Goal: Book appointment/travel/reservation

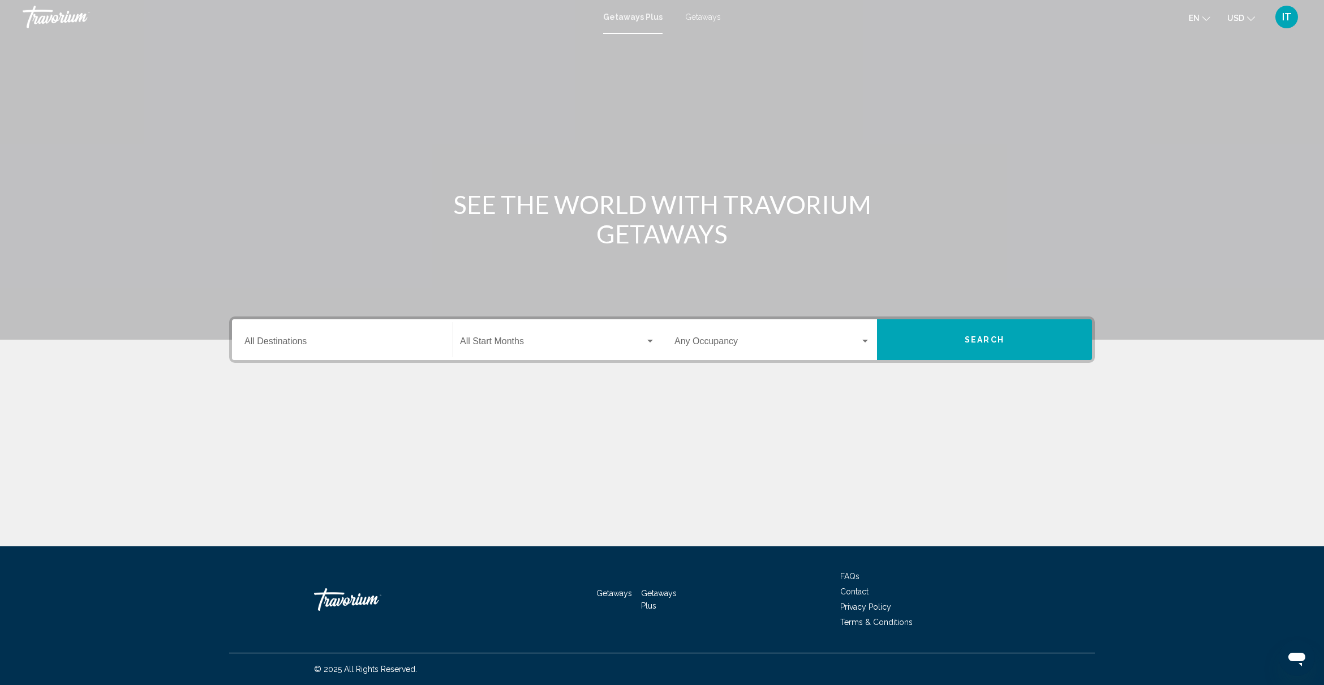
click at [354, 334] on div "Destination All Destinations" at bounding box center [343, 340] width 196 height 36
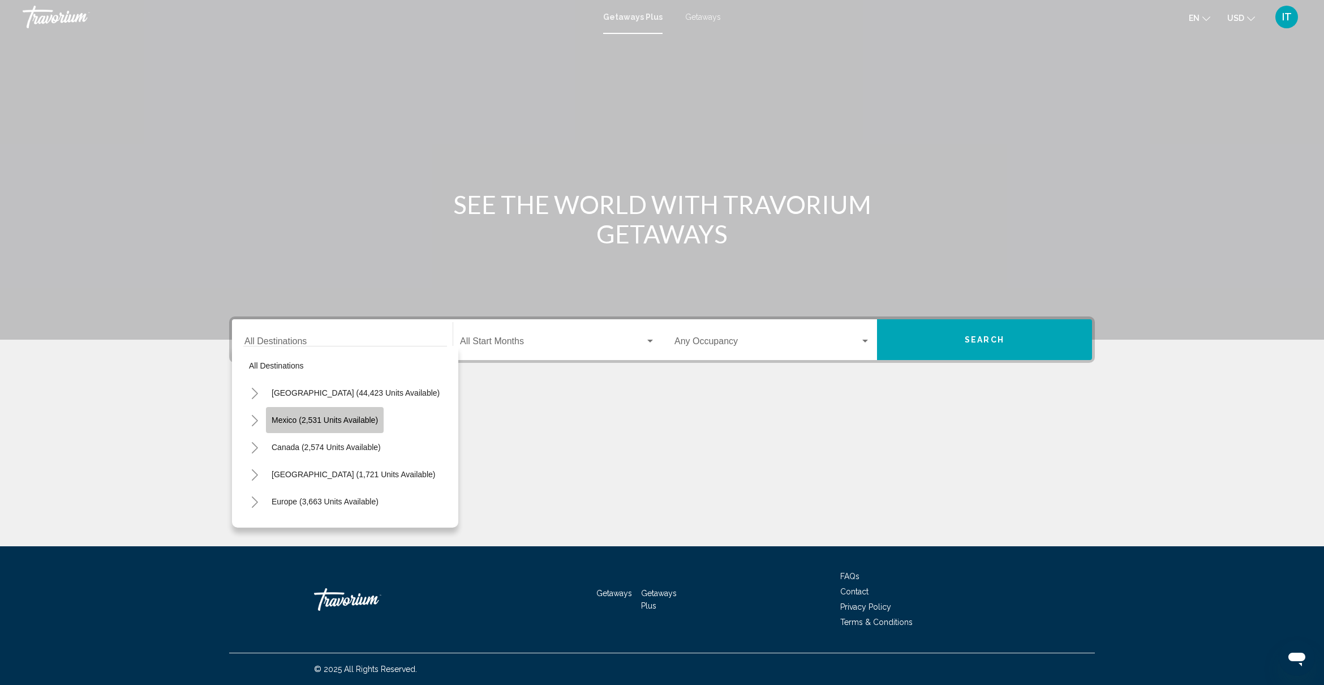
click at [335, 417] on span "Mexico (2,531 units available)" at bounding box center [325, 419] width 106 height 9
type input "**********"
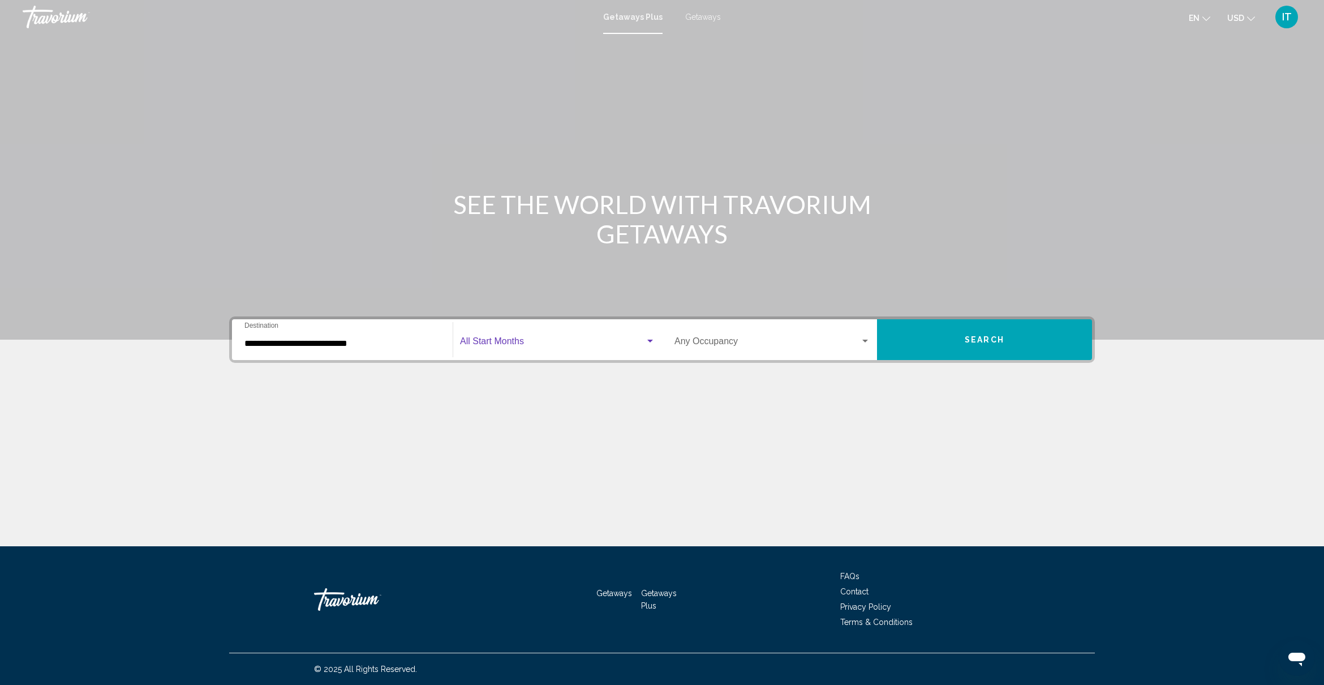
click at [653, 340] on div "Search widget" at bounding box center [650, 341] width 6 height 3
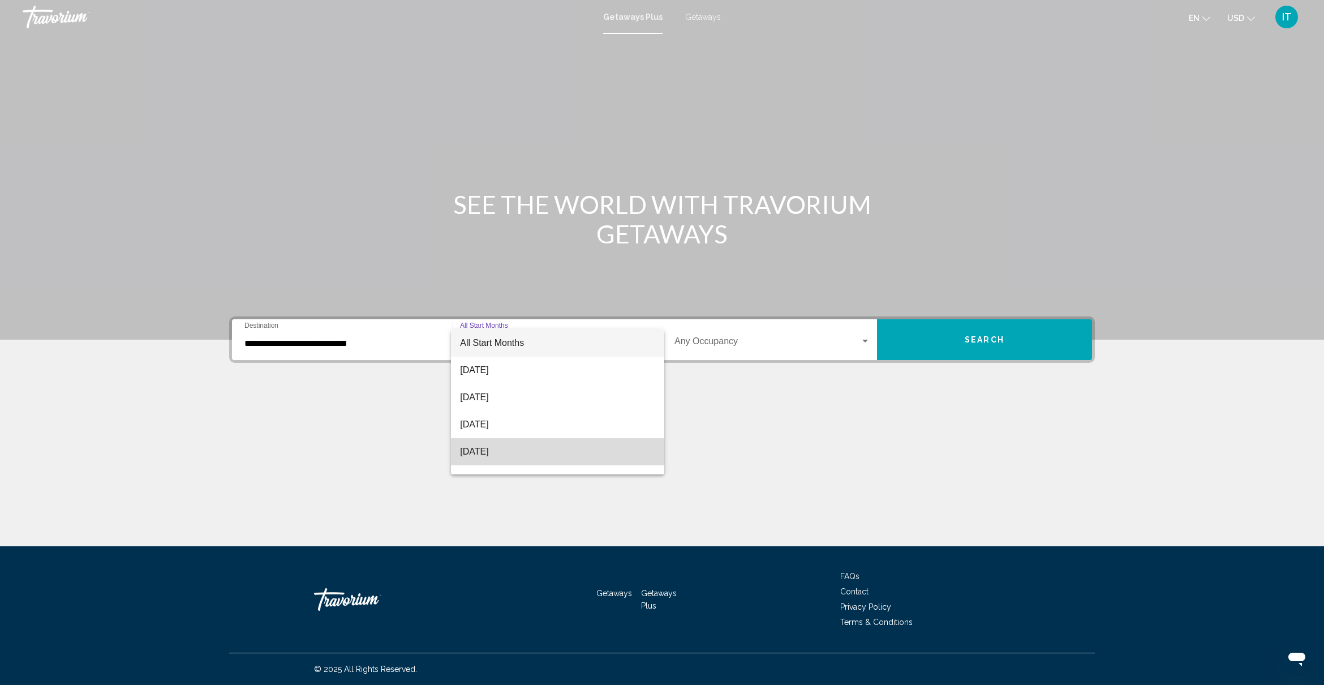
click at [589, 453] on span "[DATE]" at bounding box center [557, 451] width 195 height 27
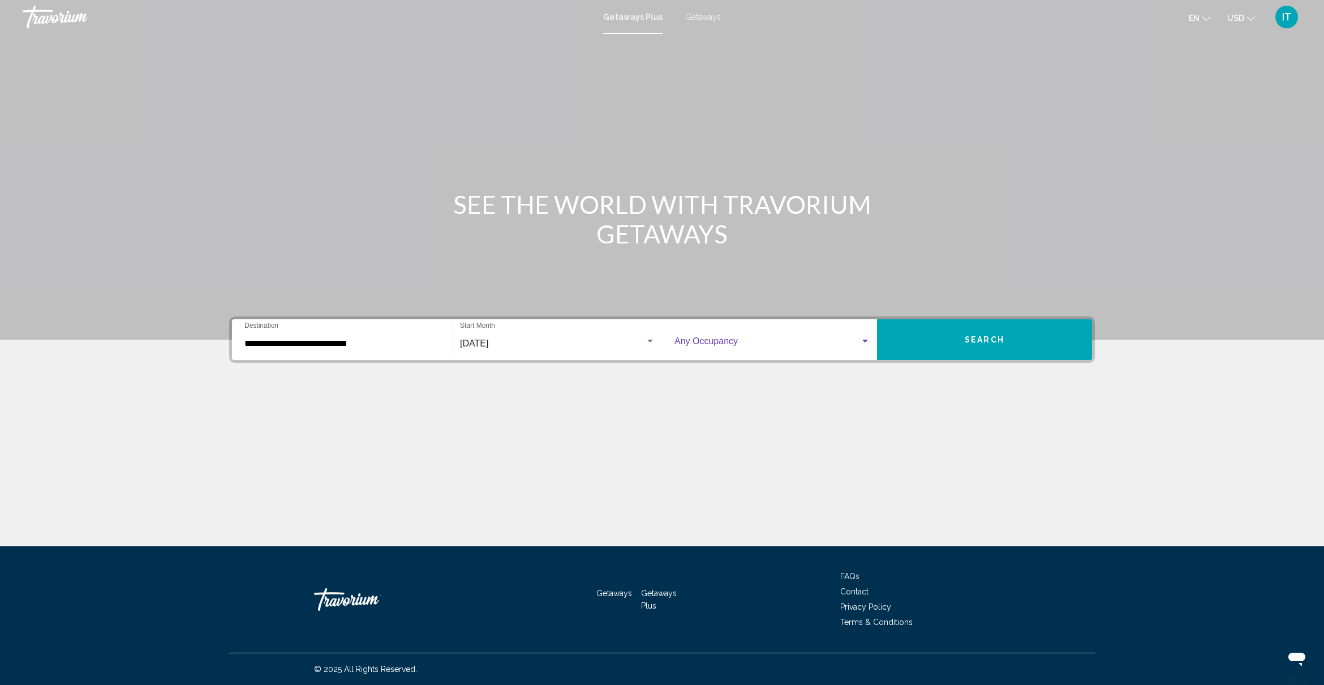
click at [747, 343] on span "Search widget" at bounding box center [768, 343] width 186 height 10
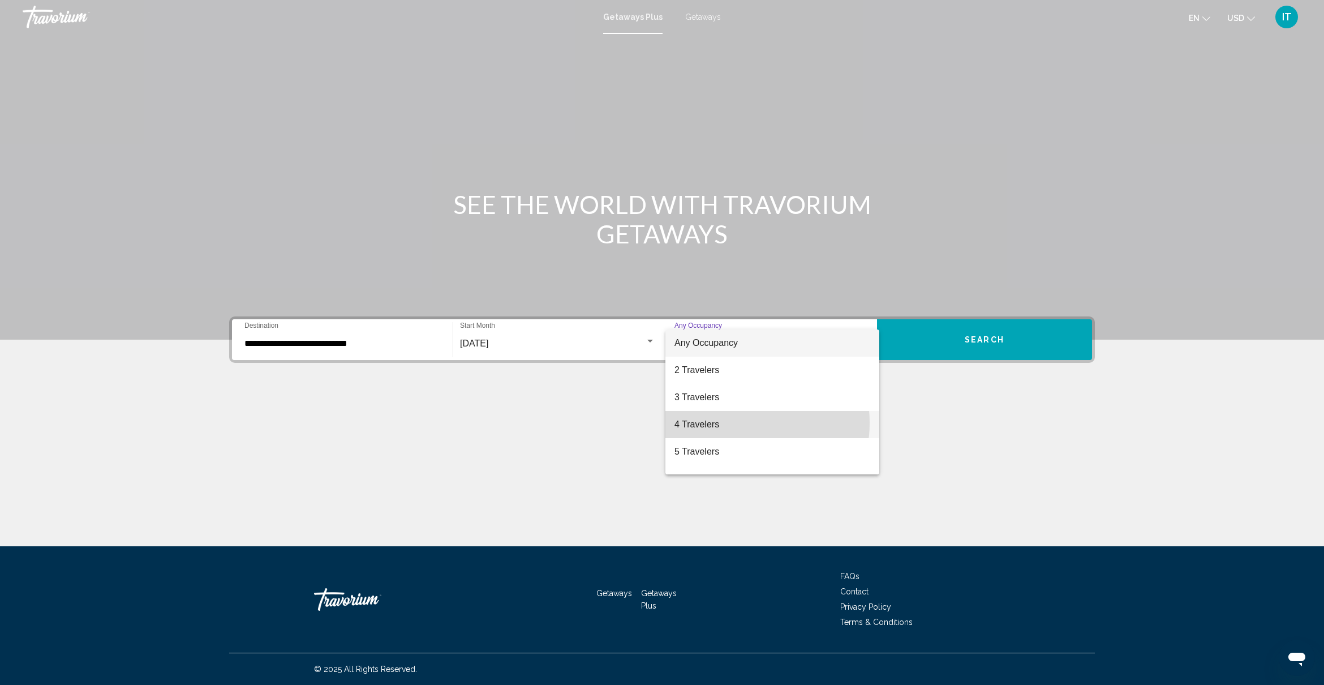
click at [736, 423] on span "4 Travelers" at bounding box center [773, 424] width 196 height 27
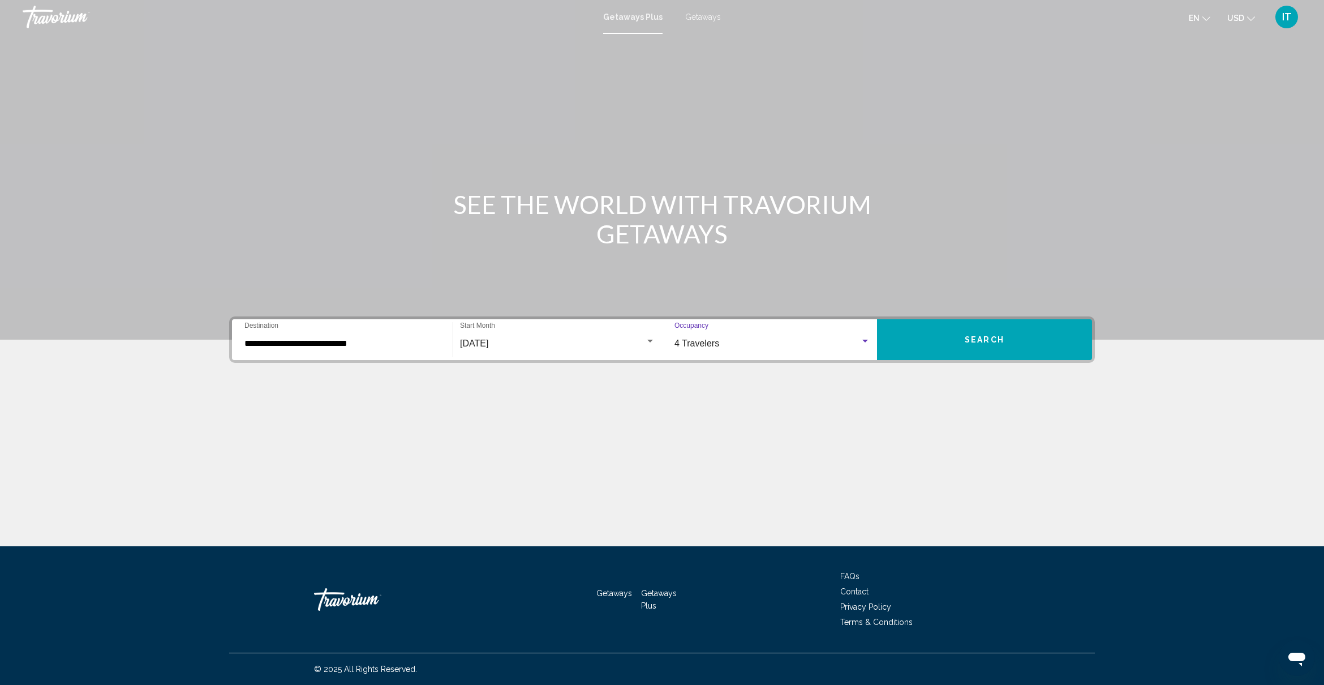
click at [955, 340] on button "Search" at bounding box center [984, 339] width 215 height 41
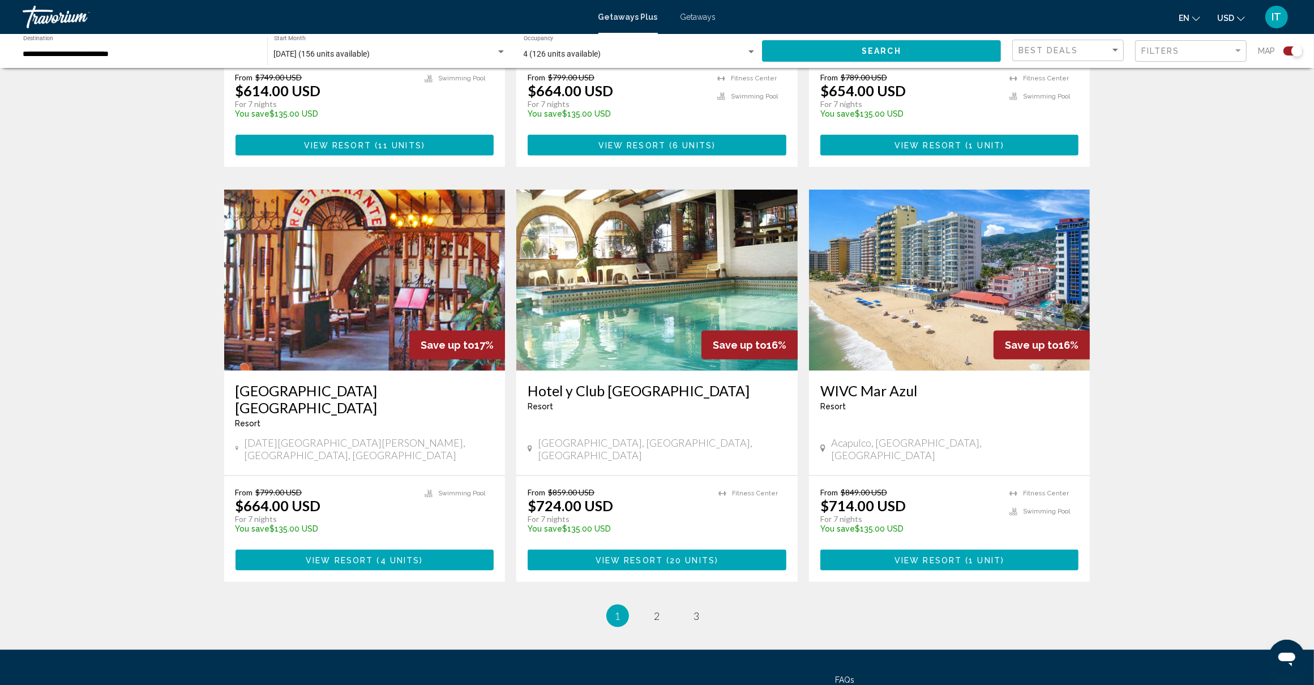
scroll to position [1528, 0]
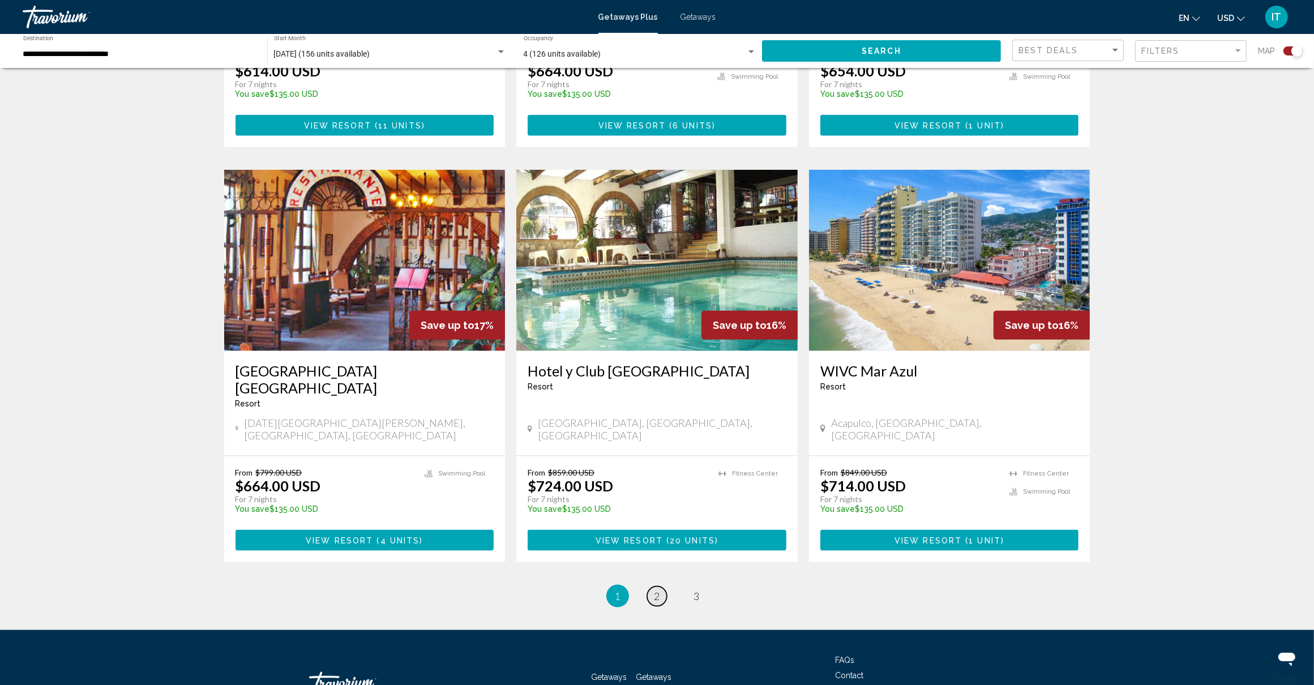
click at [651, 586] on link "page 2" at bounding box center [657, 596] width 20 height 20
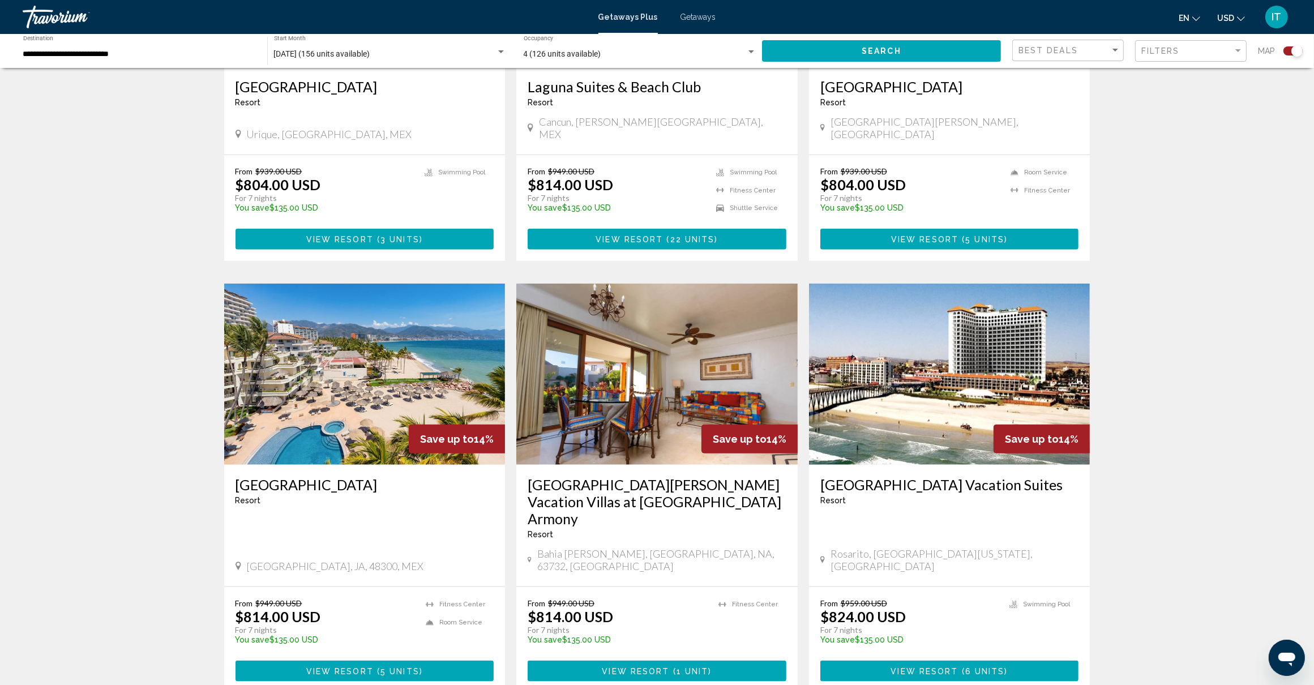
scroll to position [1474, 0]
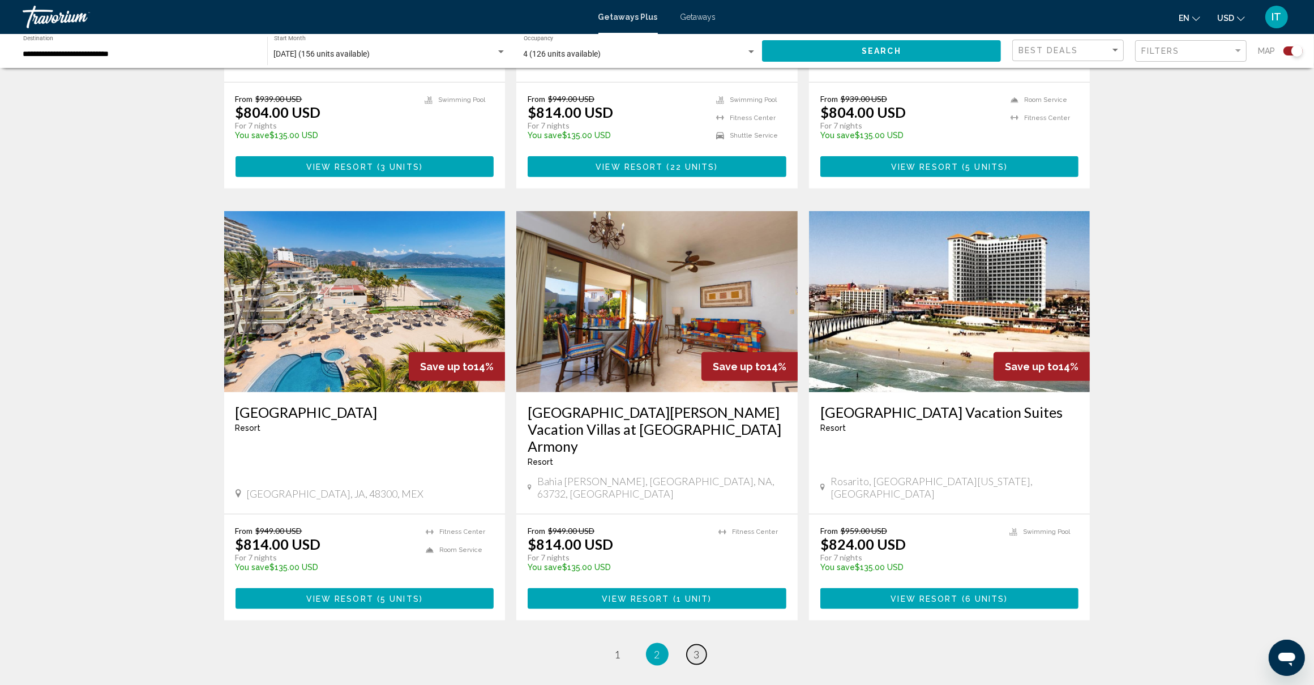
click at [697, 648] on span "3" at bounding box center [697, 654] width 6 height 12
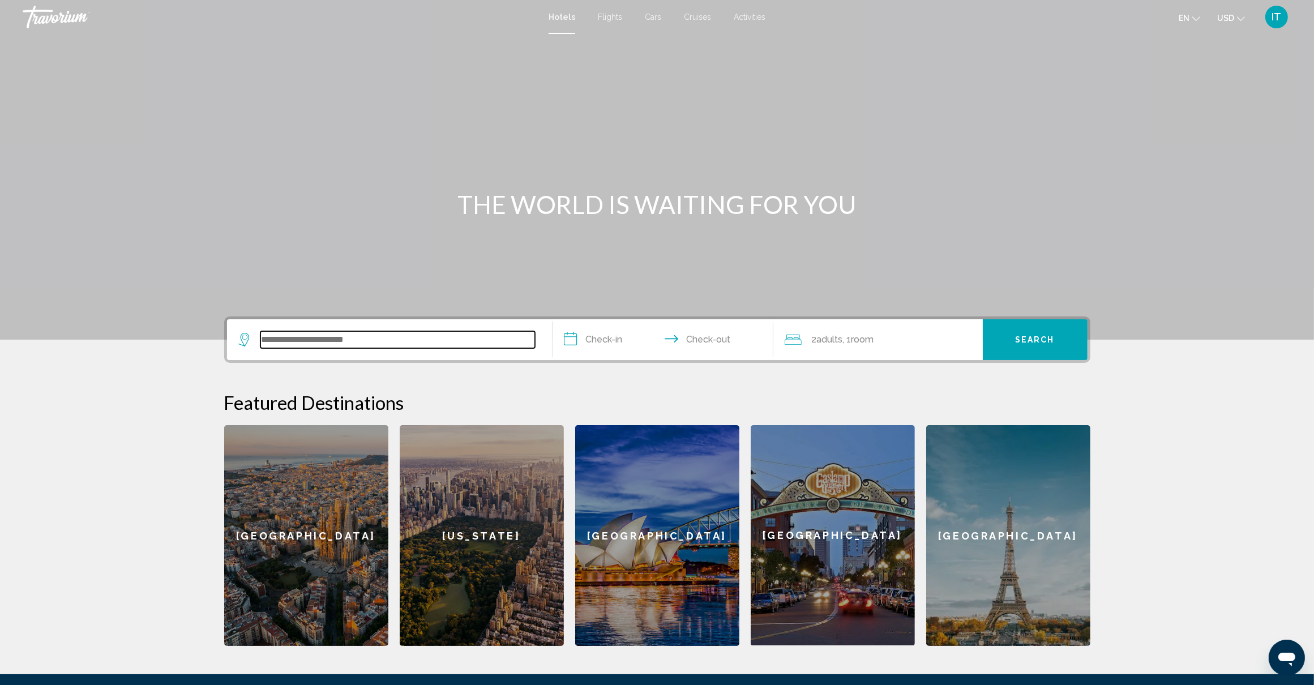
click at [334, 338] on input "Search widget" at bounding box center [397, 339] width 275 height 17
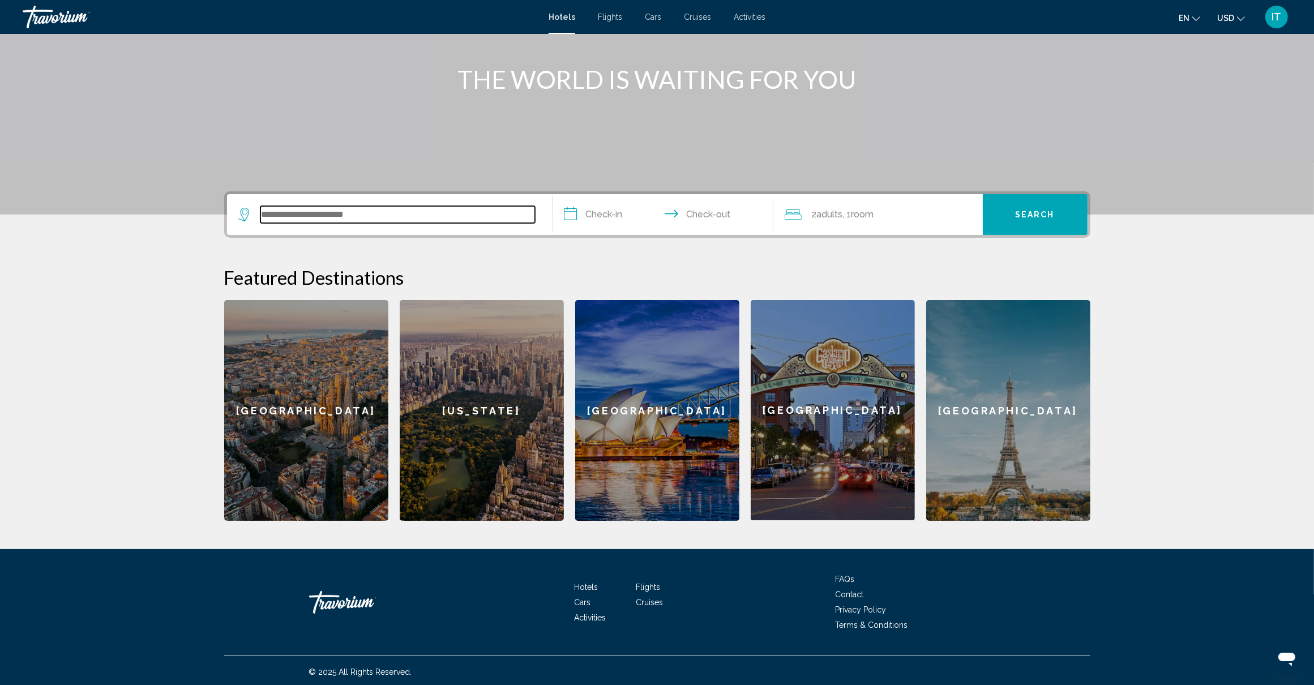
scroll to position [128, 0]
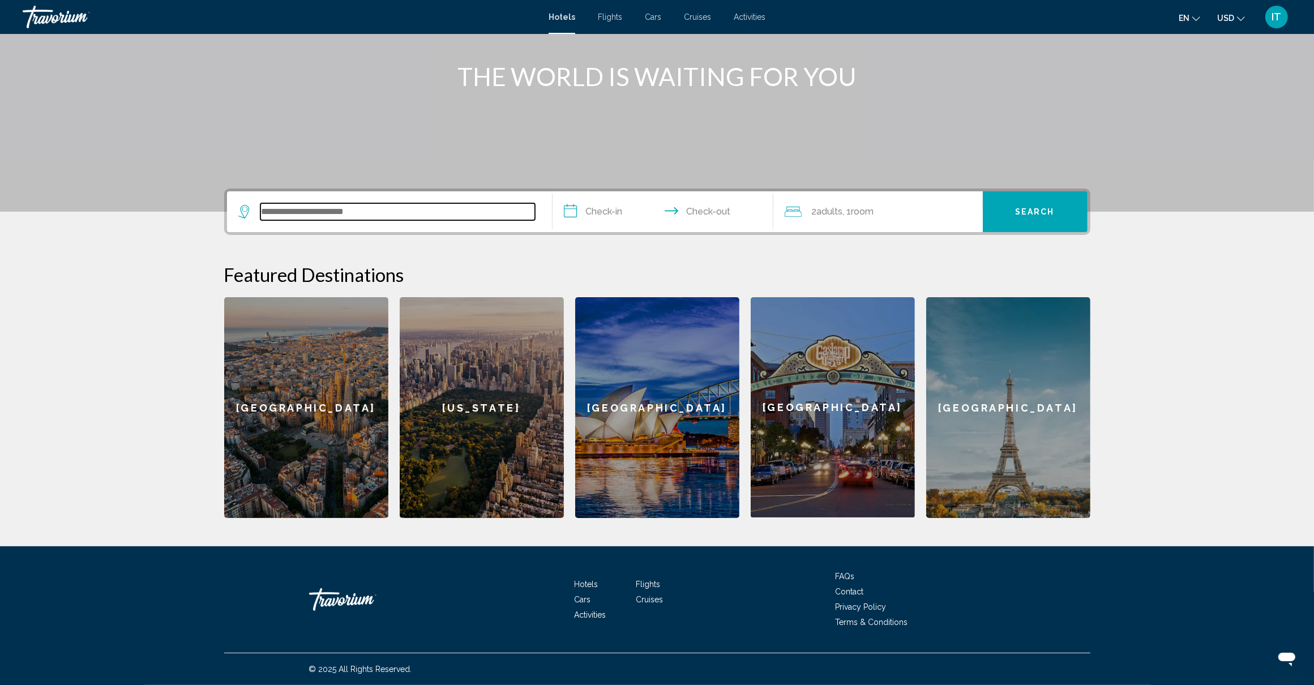
click at [347, 212] on input "Search widget" at bounding box center [397, 211] width 275 height 17
click at [567, 260] on div "**********" at bounding box center [656, 352] width 911 height 329
click at [977, 430] on div "Paris" at bounding box center [1008, 407] width 164 height 221
